Goal: Information Seeking & Learning: Find specific fact

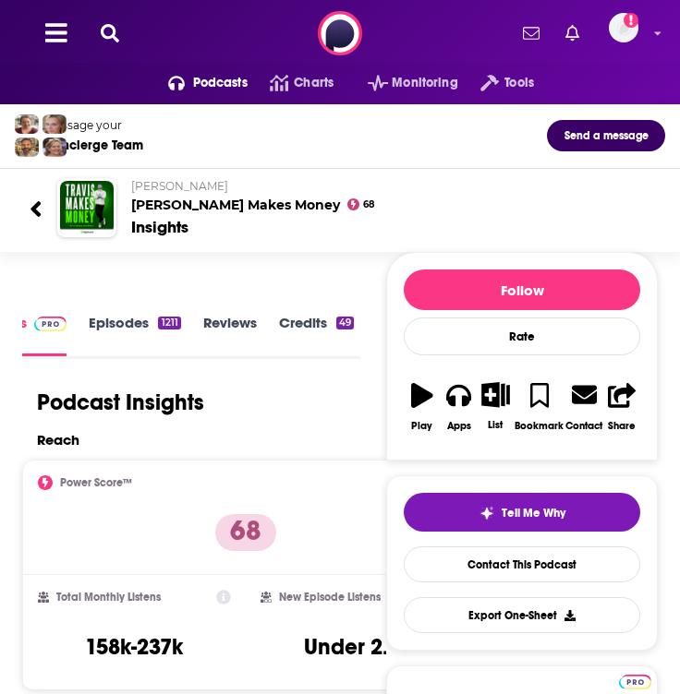
click at [108, 39] on icon at bounding box center [110, 33] width 18 height 18
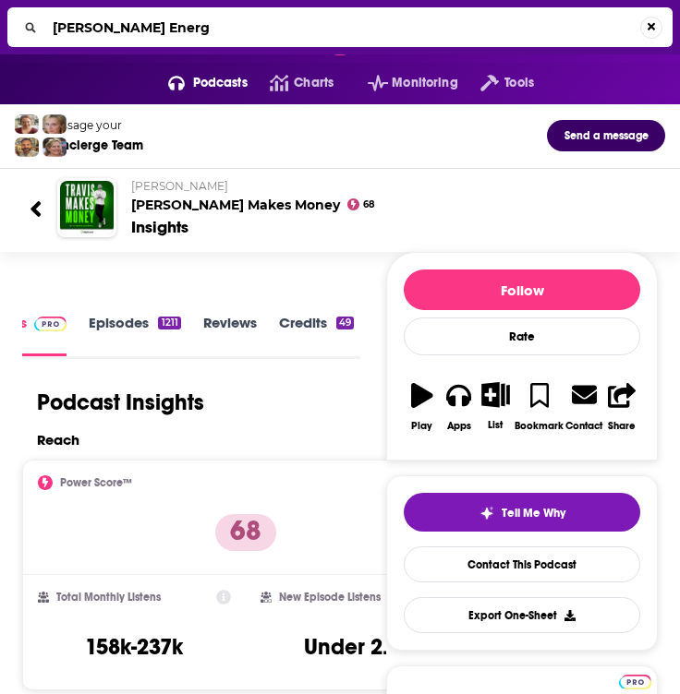
type input "[PERSON_NAME] Energy"
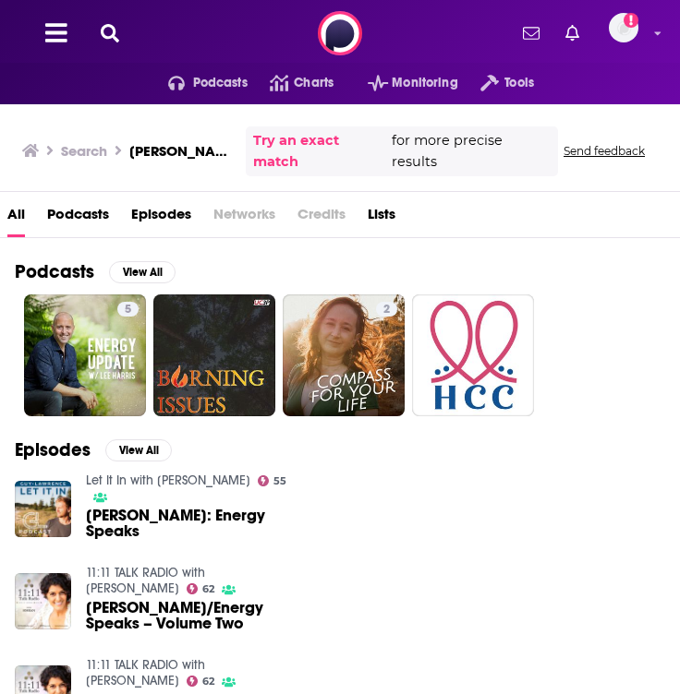
click at [89, 199] on span "Podcasts" at bounding box center [78, 218] width 62 height 38
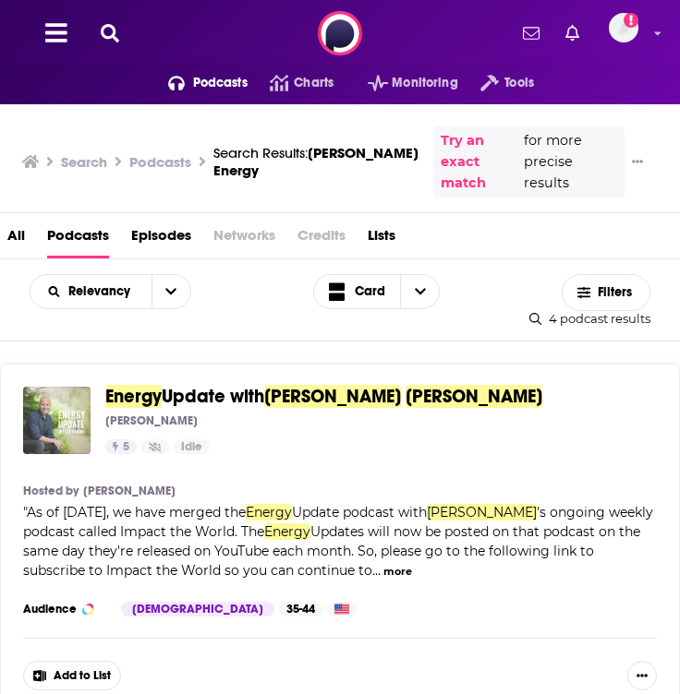
click at [72, 408] on img "Energy Update with Lee Harris" at bounding box center [56, 420] width 67 height 67
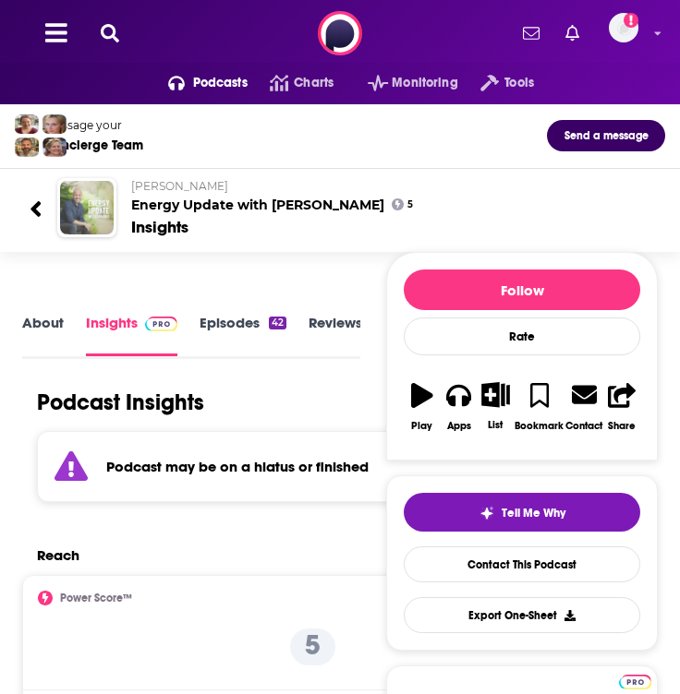
click at [87, 216] on img "Energy Update with Lee Harris" at bounding box center [87, 208] width 54 height 54
click at [91, 199] on img "Energy Update with Lee Harris" at bounding box center [87, 208] width 54 height 54
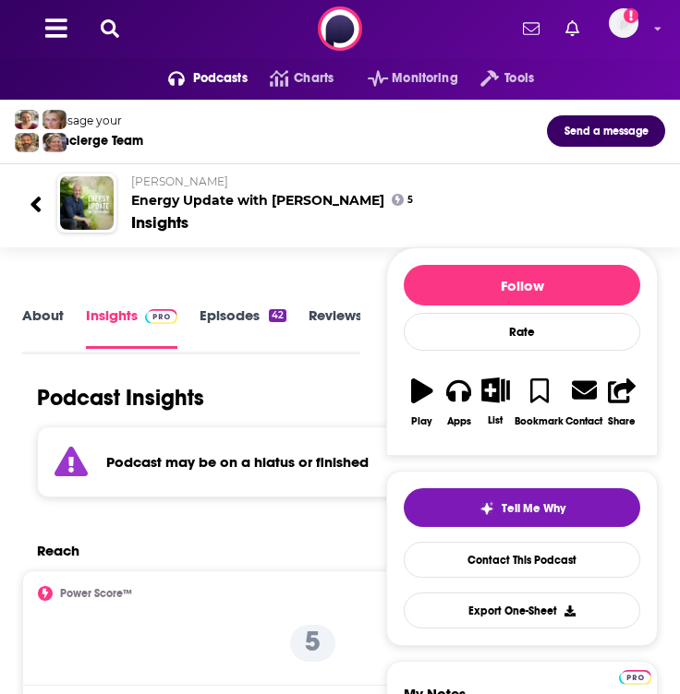
click at [41, 201] on icon at bounding box center [36, 204] width 13 height 25
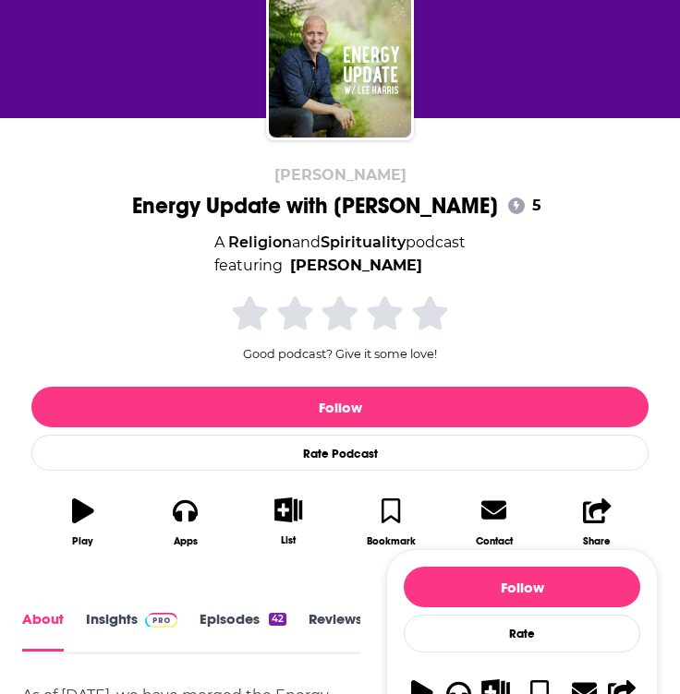
scroll to position [155, 0]
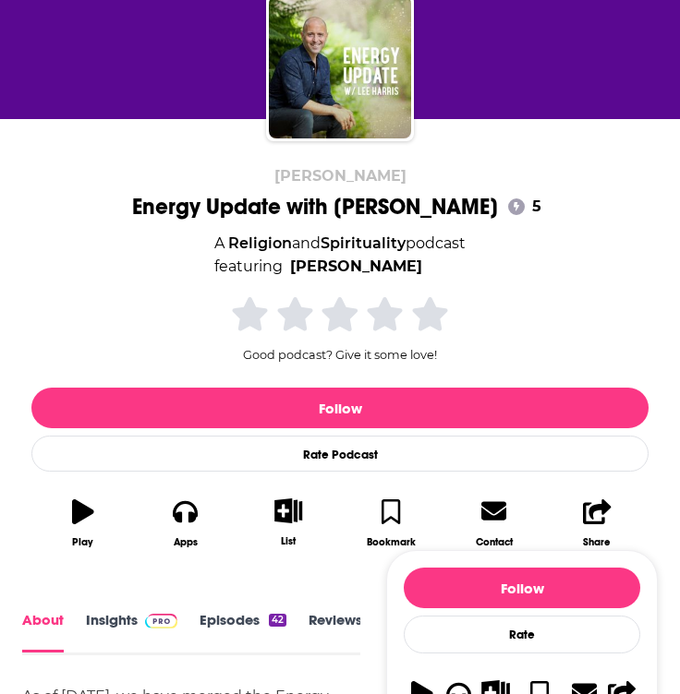
click at [383, 144] on div "[PERSON_NAME] Energy Update with [PERSON_NAME] 5 A Religion and Spirituality po…" at bounding box center [340, 342] width 680 height 447
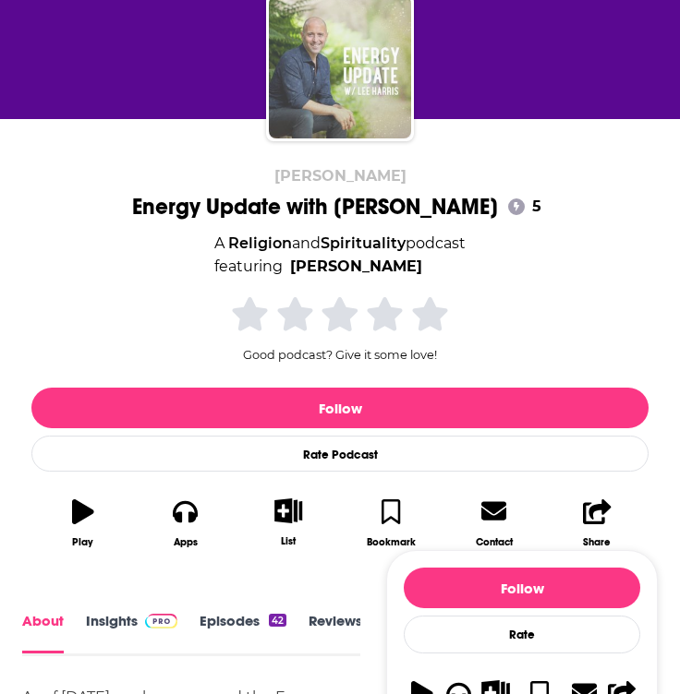
click at [383, 95] on img "Energy Update with Lee Harris" at bounding box center [340, 67] width 142 height 142
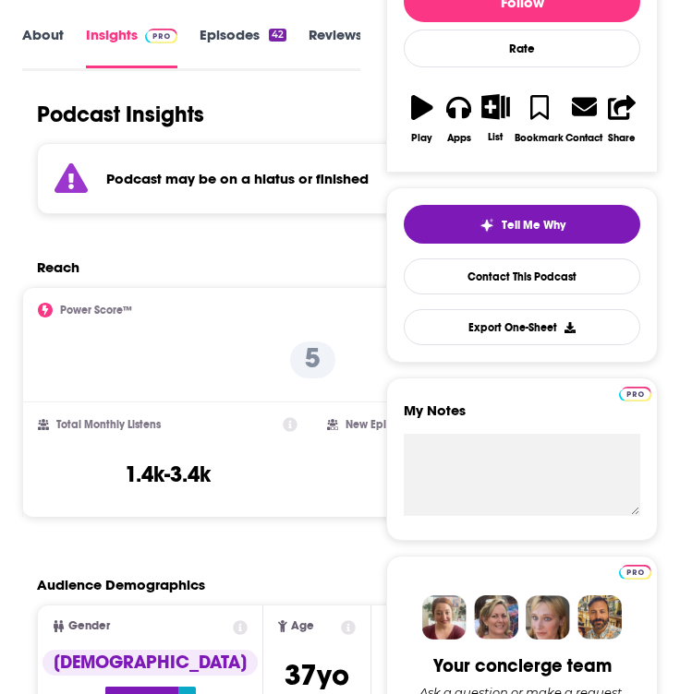
scroll to position [306, 0]
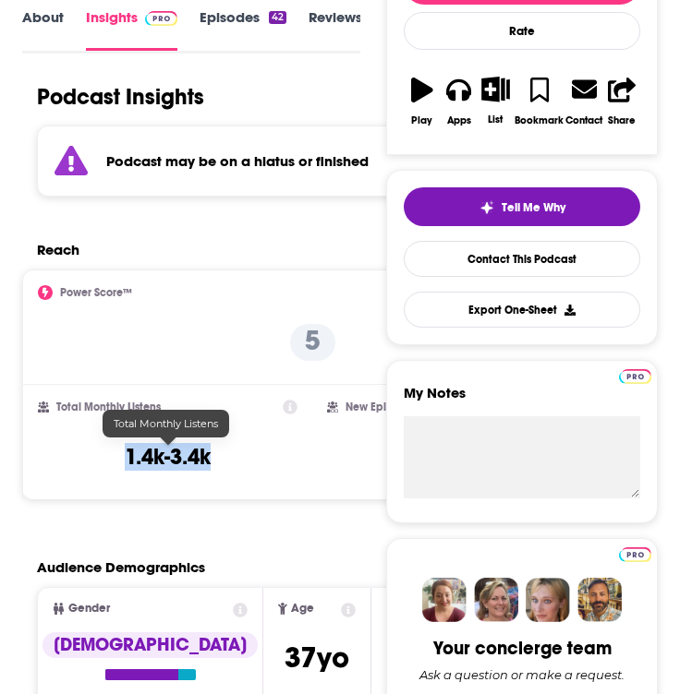
drag, startPoint x: 225, startPoint y: 455, endPoint x: 113, endPoint y: 450, distance: 112.8
click at [113, 450] on div "Total Monthly Listens 1.4k-3.4k" at bounding box center [167, 442] width 259 height 85
copy h3 "1.4k-3.4k"
